Goal: Navigation & Orientation: Understand site structure

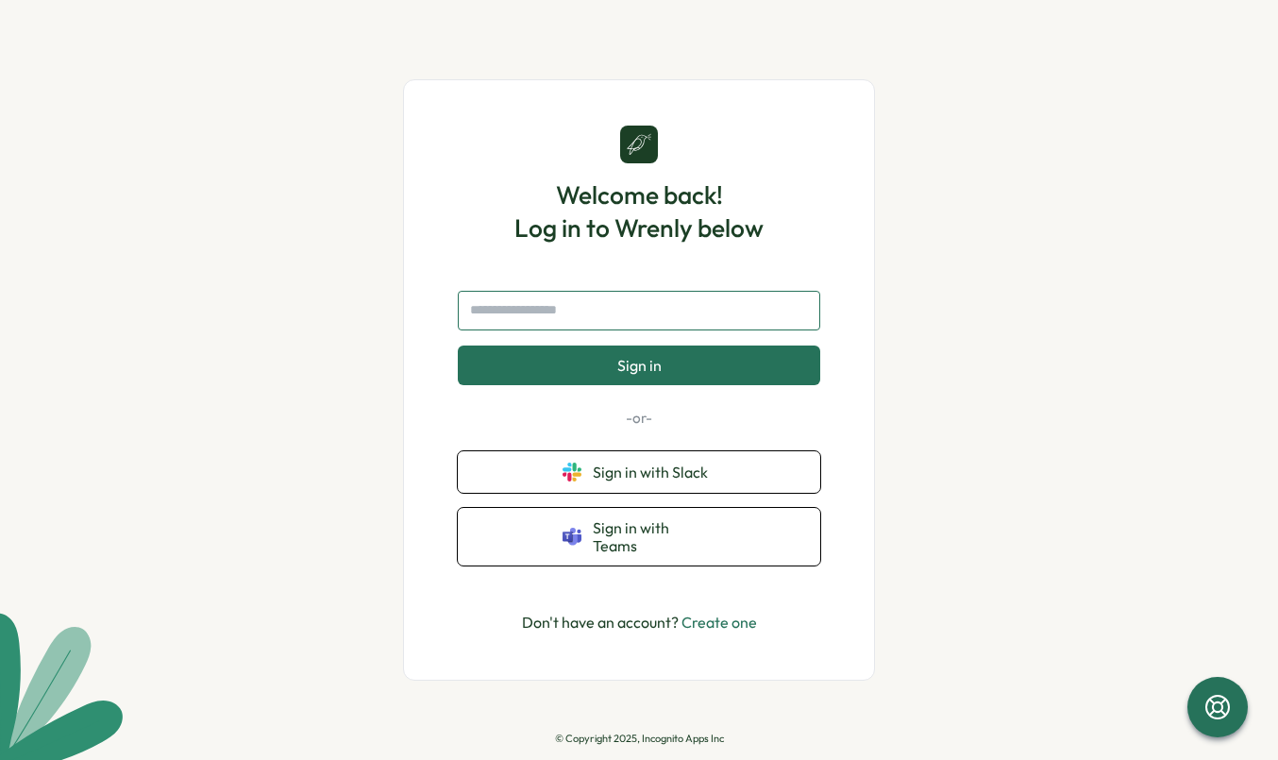
click at [686, 315] on input "text" at bounding box center [639, 311] width 362 height 40
click at [554, 344] on form "Sign in" at bounding box center [639, 338] width 362 height 95
click at [574, 324] on input "text" at bounding box center [639, 311] width 362 height 40
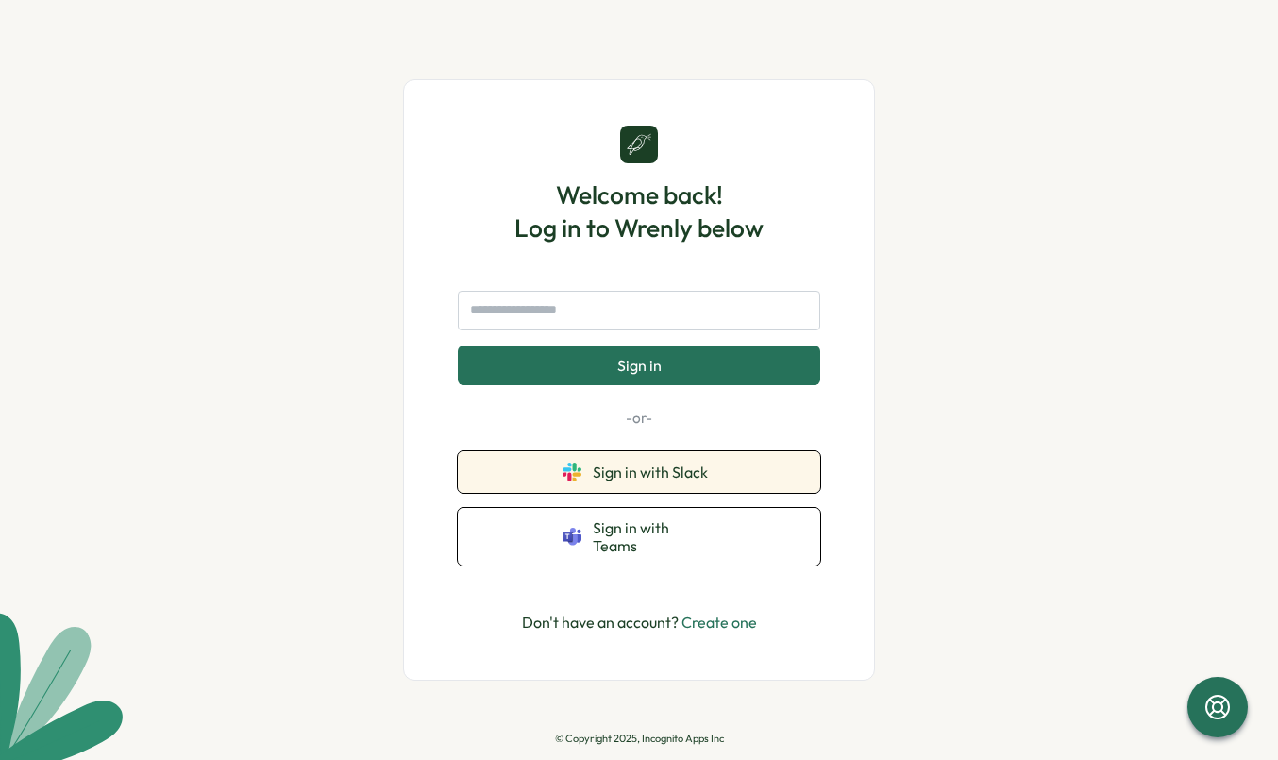
click at [633, 468] on button "Sign in with Slack" at bounding box center [639, 472] width 362 height 42
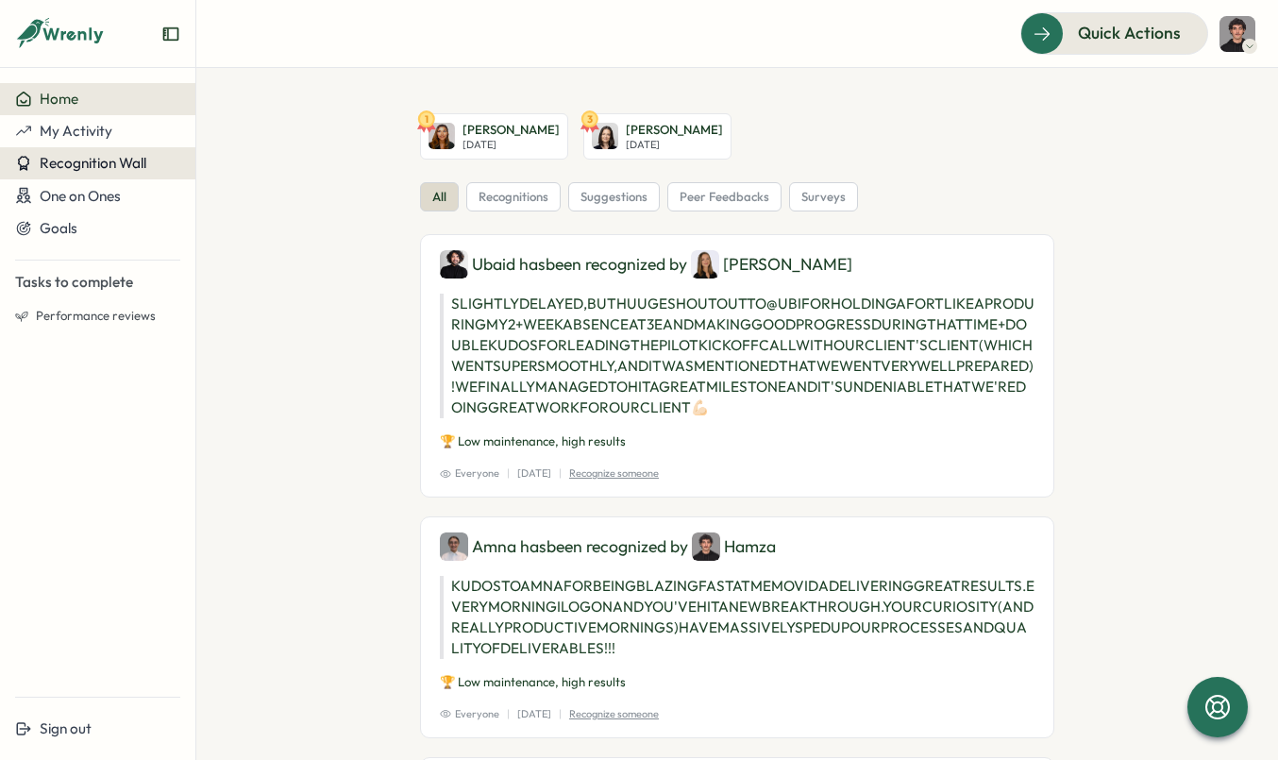
click at [86, 149] on button "Recognition Wall" at bounding box center [97, 163] width 195 height 32
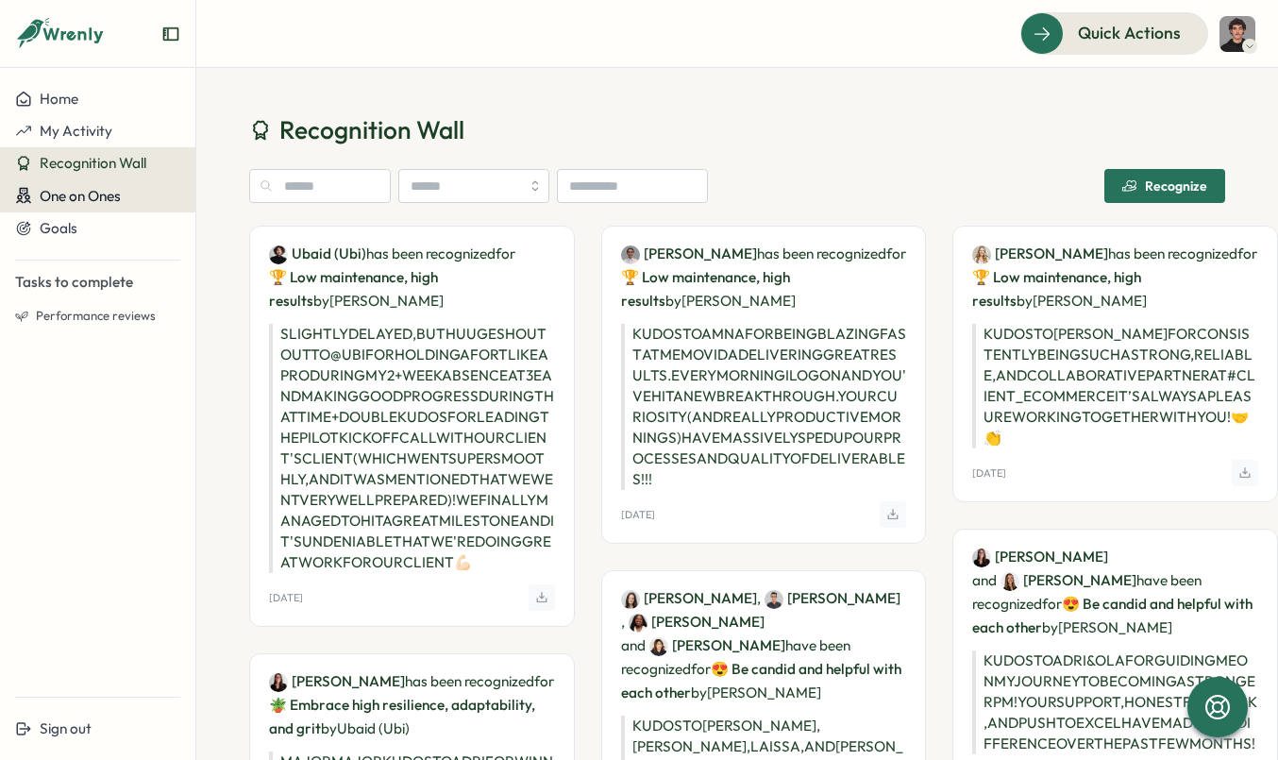
click at [142, 195] on div "One on Ones" at bounding box center [97, 196] width 165 height 18
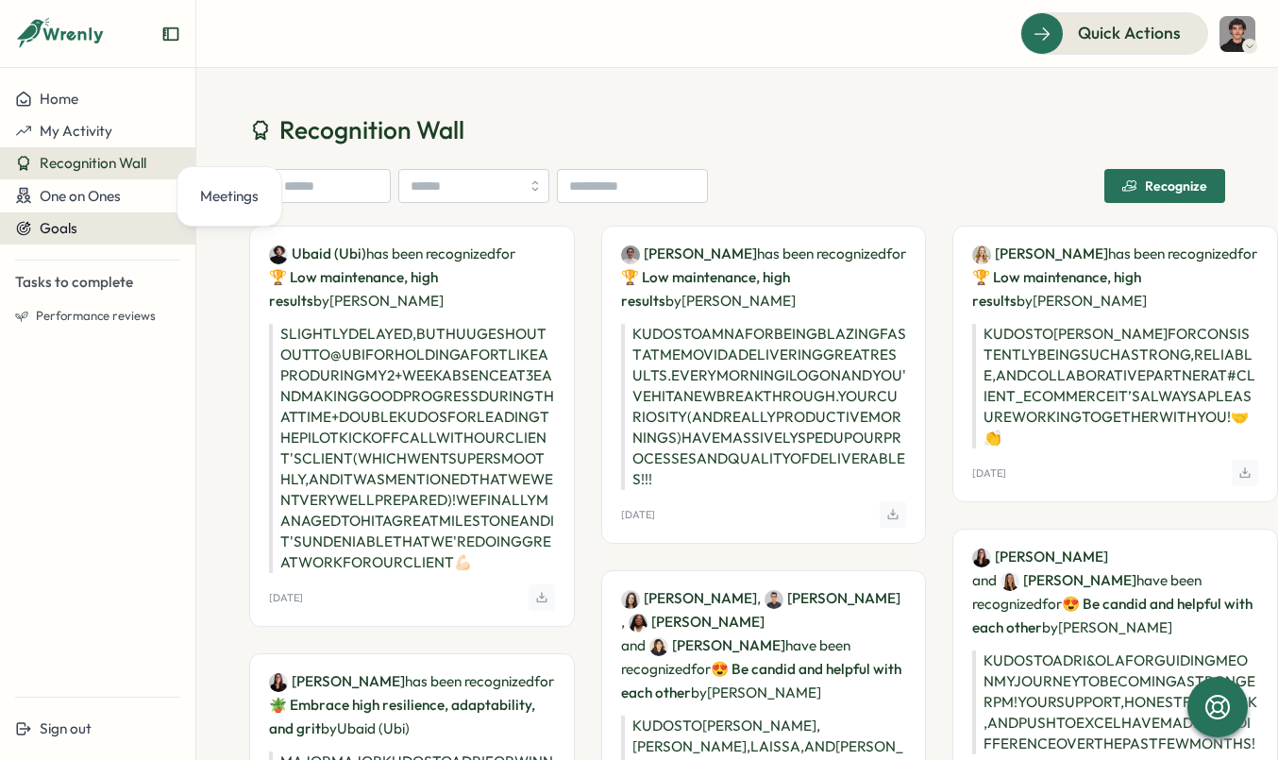
click at [123, 228] on div "Goals" at bounding box center [97, 228] width 165 height 17
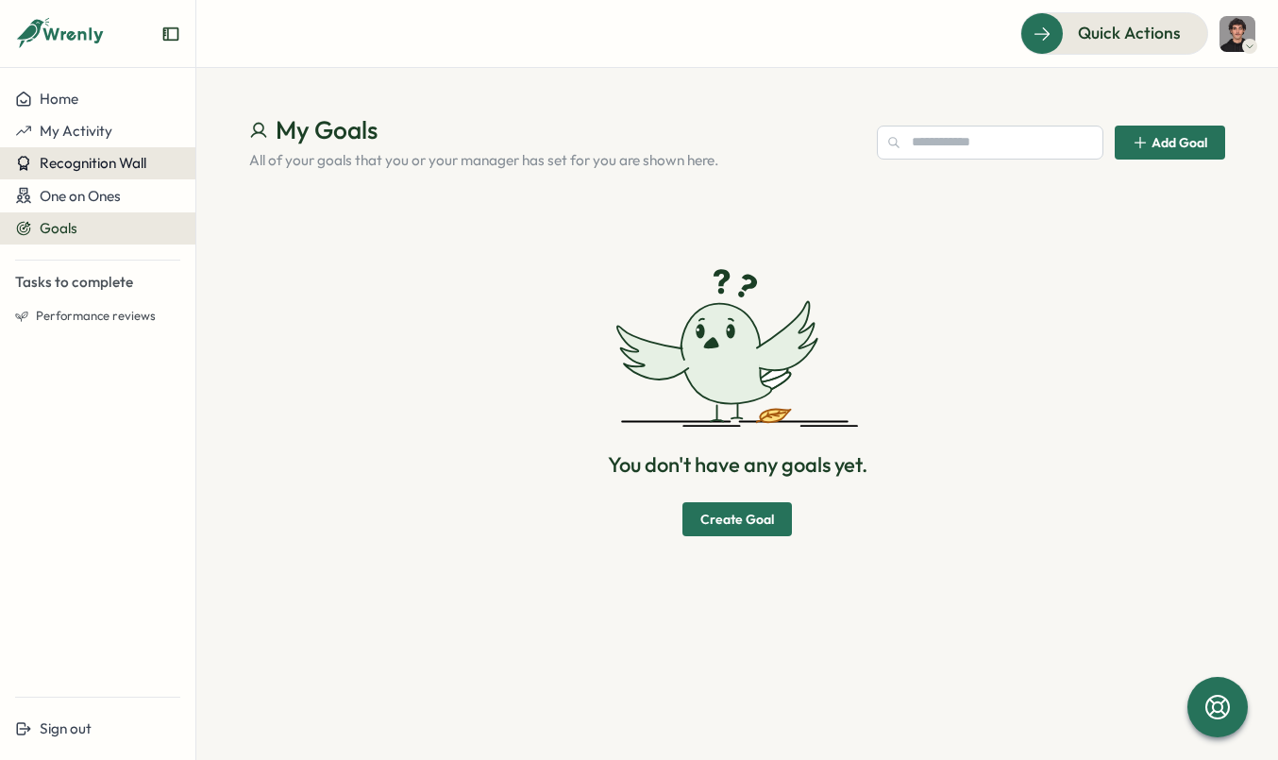
click at [125, 150] on button "Recognition Wall" at bounding box center [97, 163] width 195 height 32
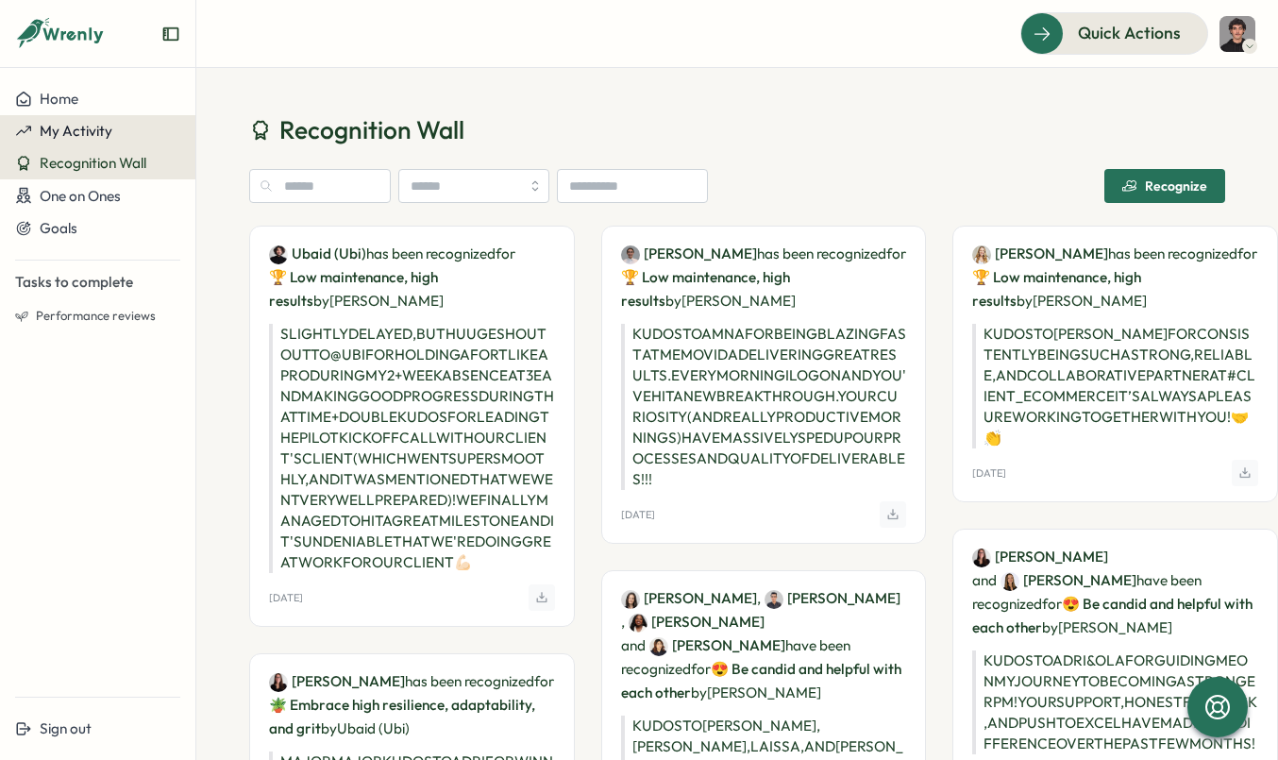
click at [133, 133] on div "My Activity" at bounding box center [97, 131] width 165 height 17
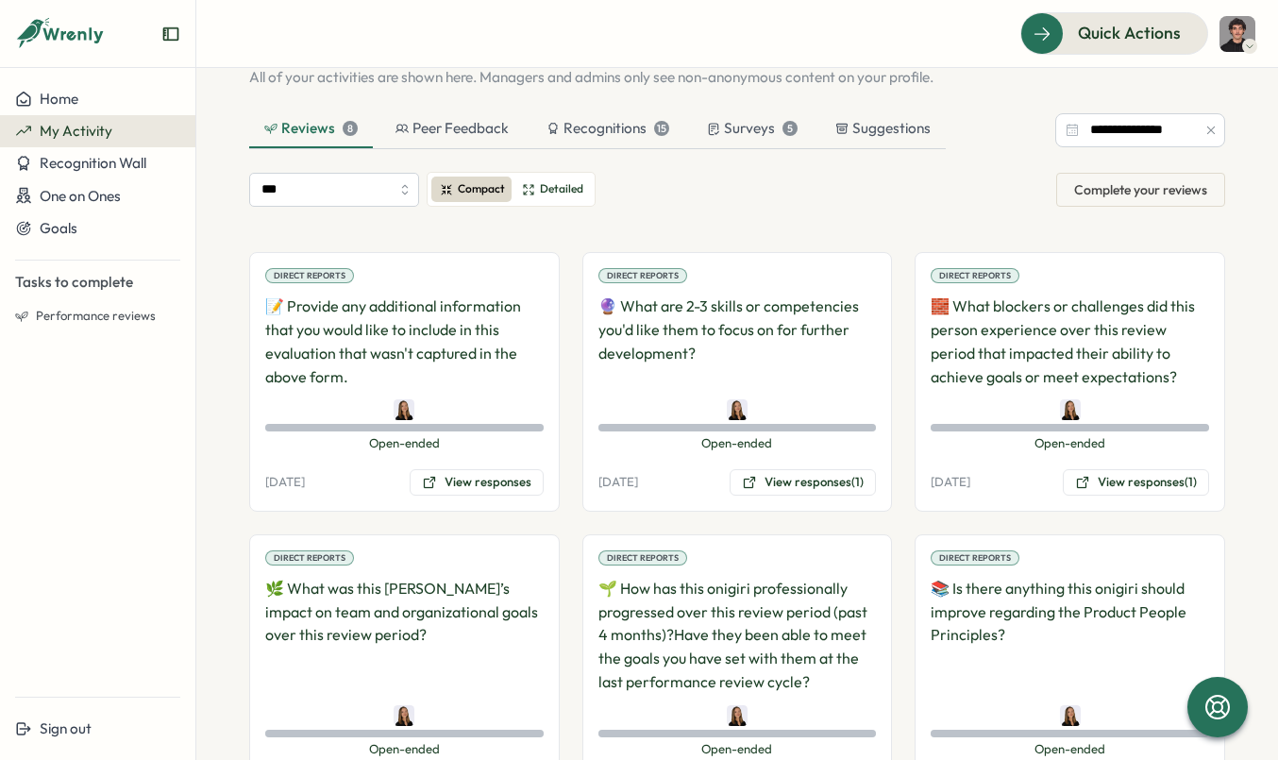
scroll to position [81, 0]
click at [556, 200] on label "Detailed" at bounding box center [552, 190] width 77 height 25
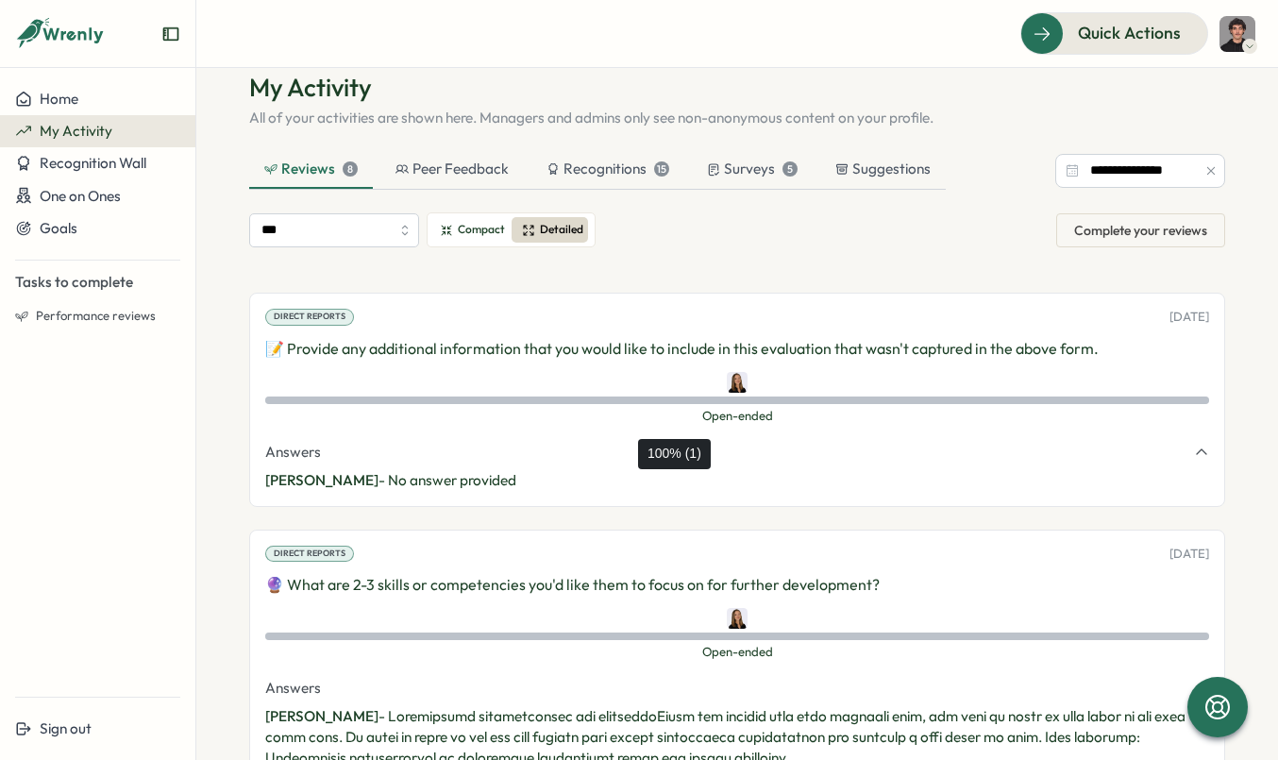
scroll to position [0, 0]
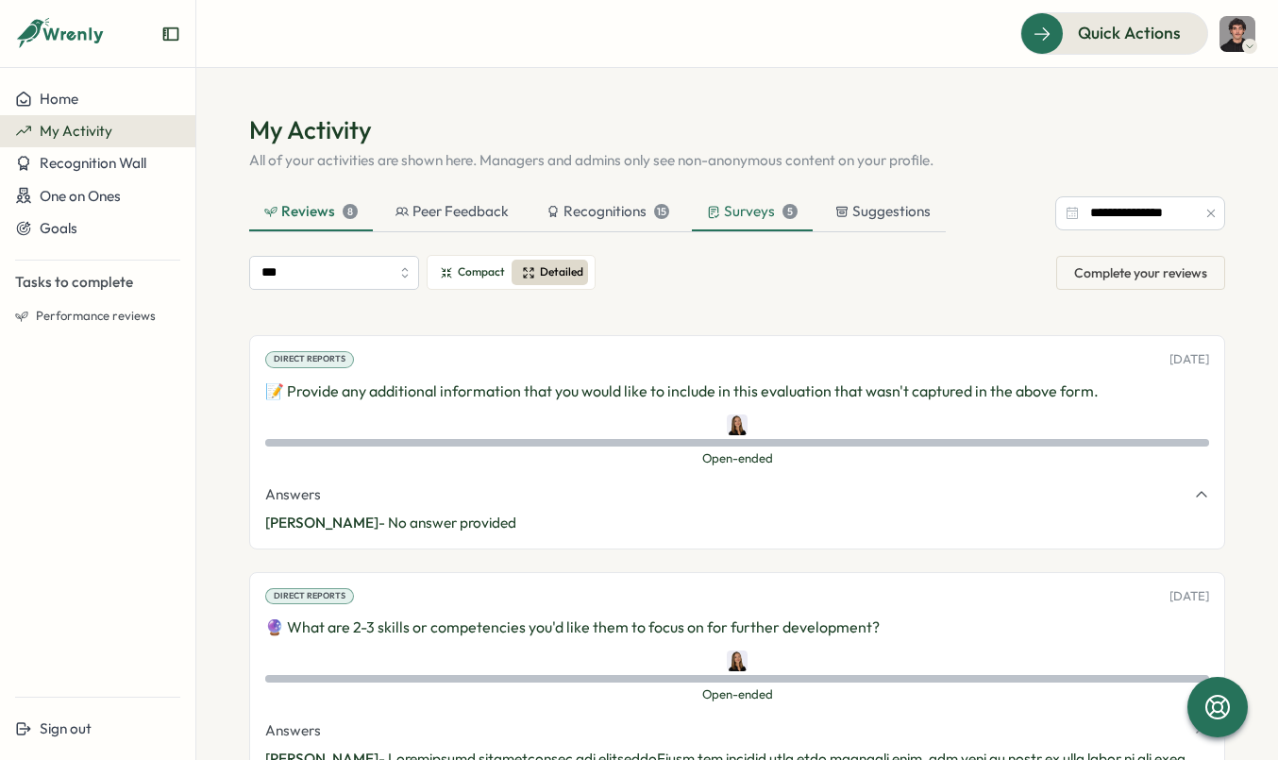
click at [718, 209] on div "Surveys 5" at bounding box center [752, 211] width 91 height 21
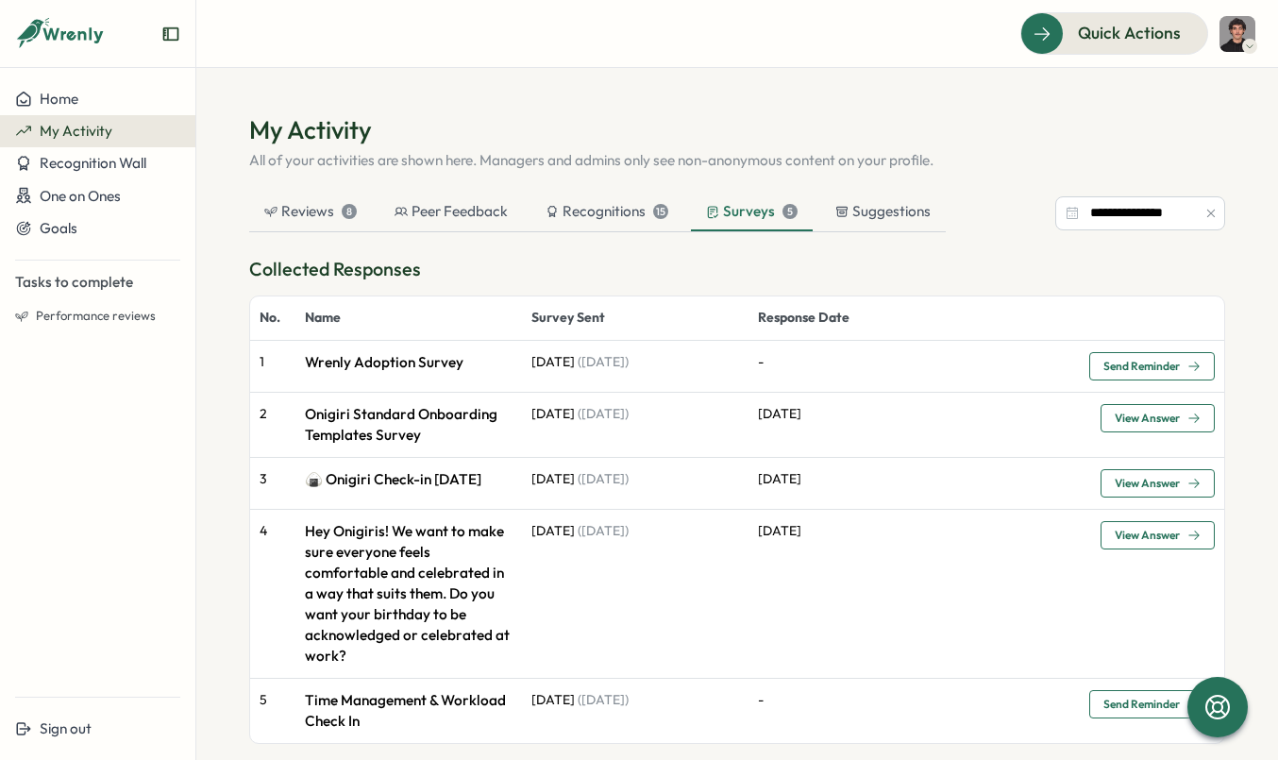
scroll to position [8, 0]
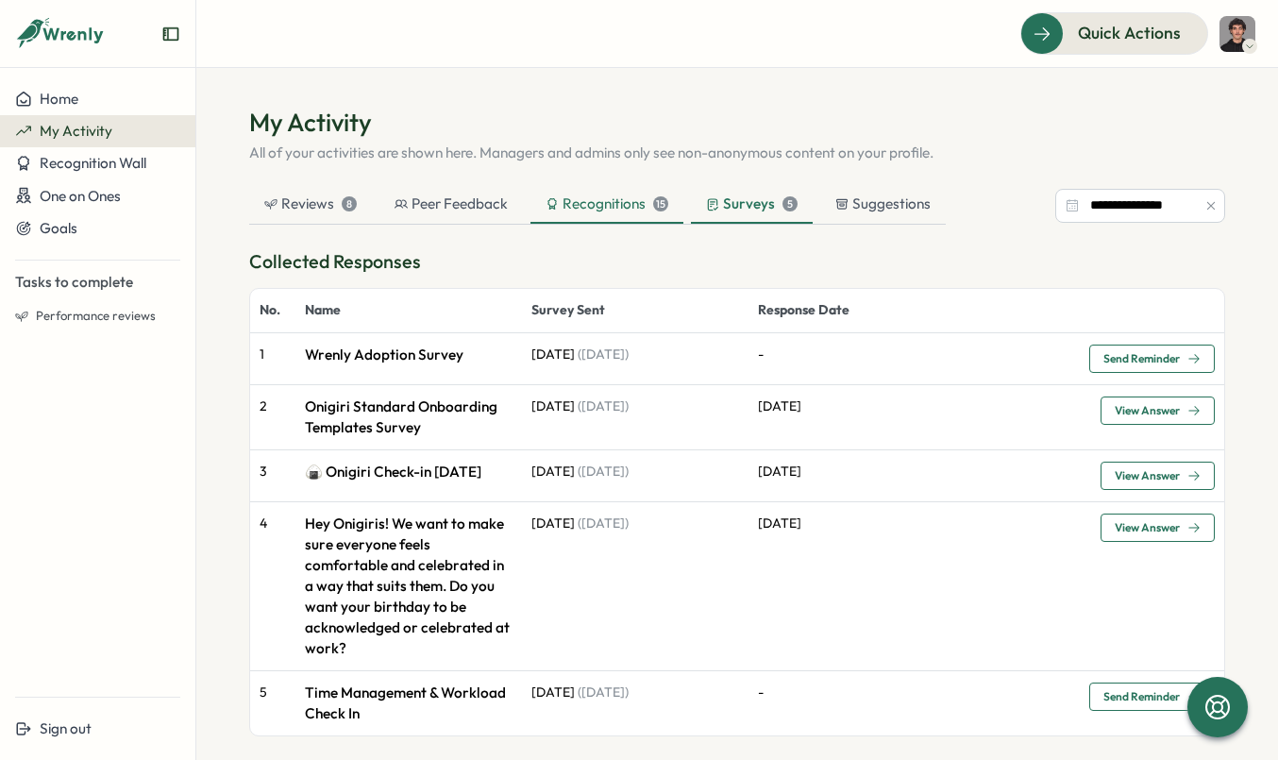
click at [629, 211] on div "Recognitions 15" at bounding box center [607, 204] width 123 height 21
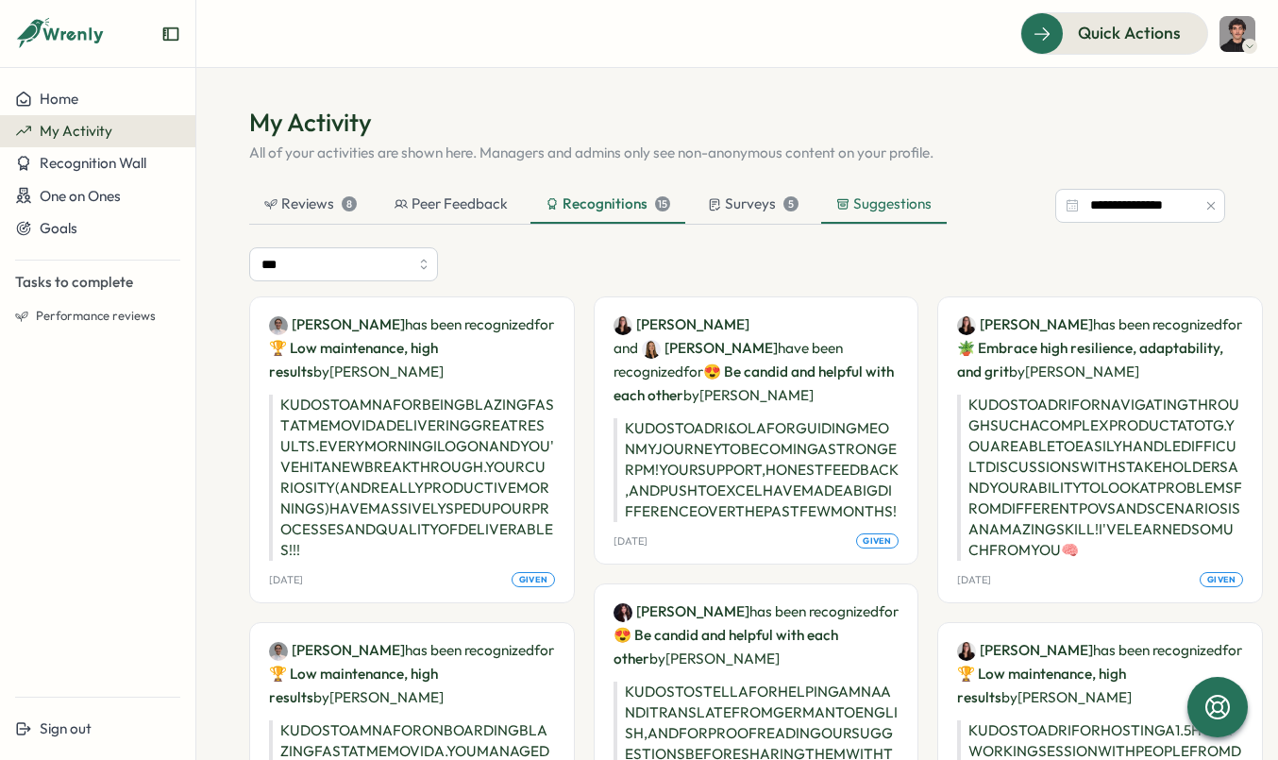
click at [862, 213] on div "Suggestions" at bounding box center [883, 204] width 95 height 21
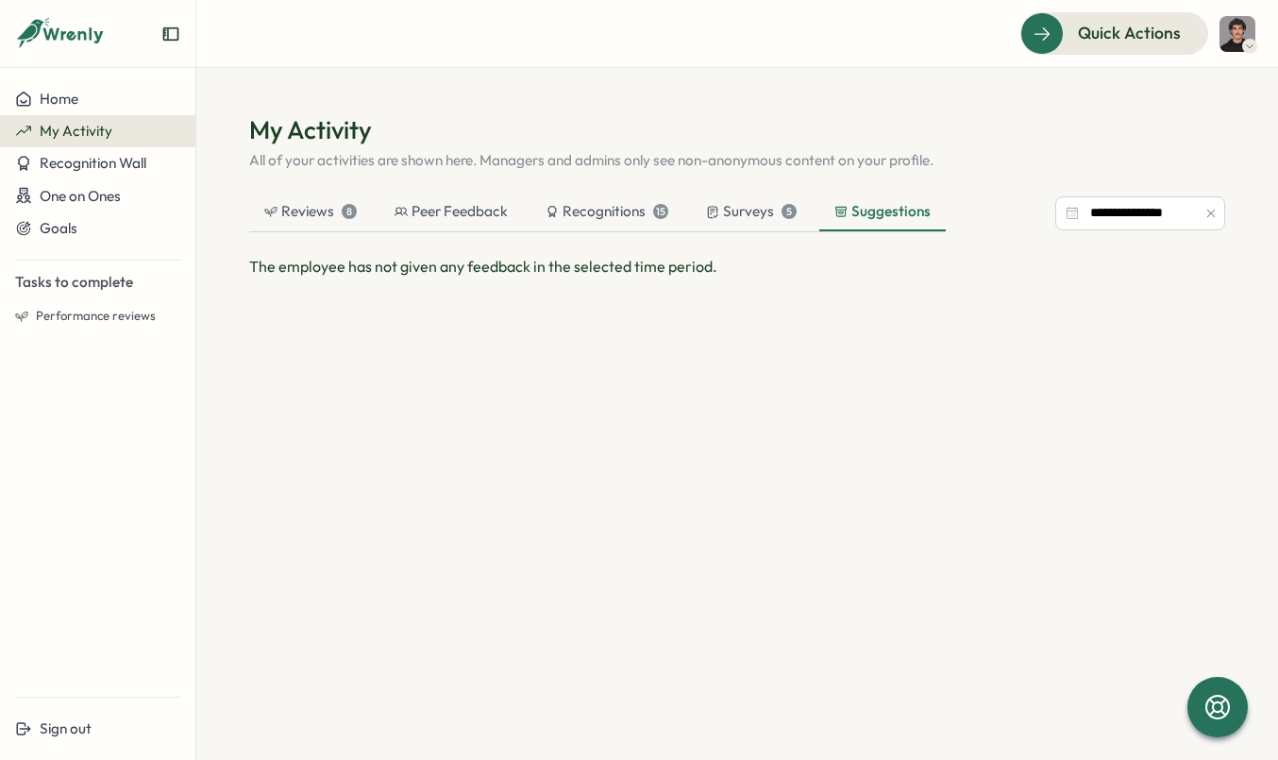
scroll to position [0, 0]
click at [614, 222] on div "Recognitions 15" at bounding box center [607, 213] width 153 height 38
